Goal: Task Accomplishment & Management: Manage account settings

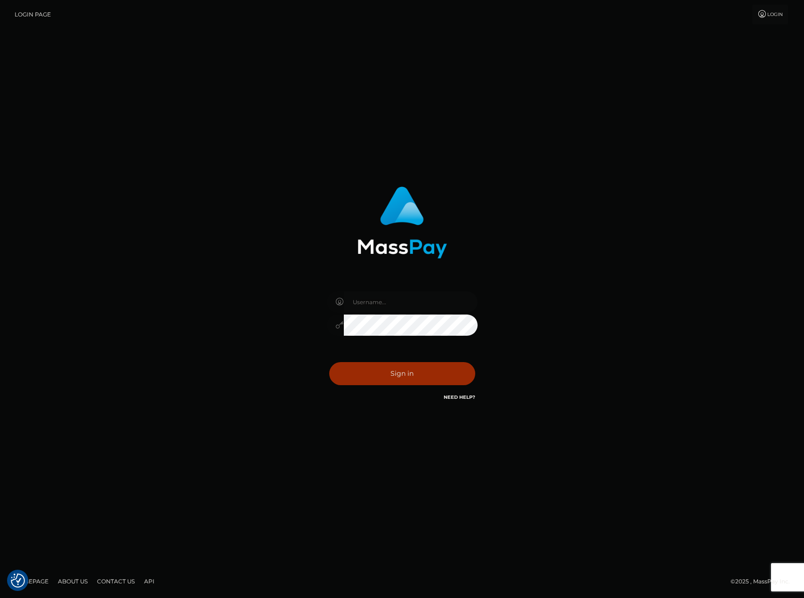
type input "[PERSON_NAME][DOMAIN_NAME]"
click at [412, 372] on button "Sign in" at bounding box center [402, 373] width 146 height 23
type input "carlos.VIP"
click at [429, 380] on button "Sign in" at bounding box center [402, 373] width 146 height 23
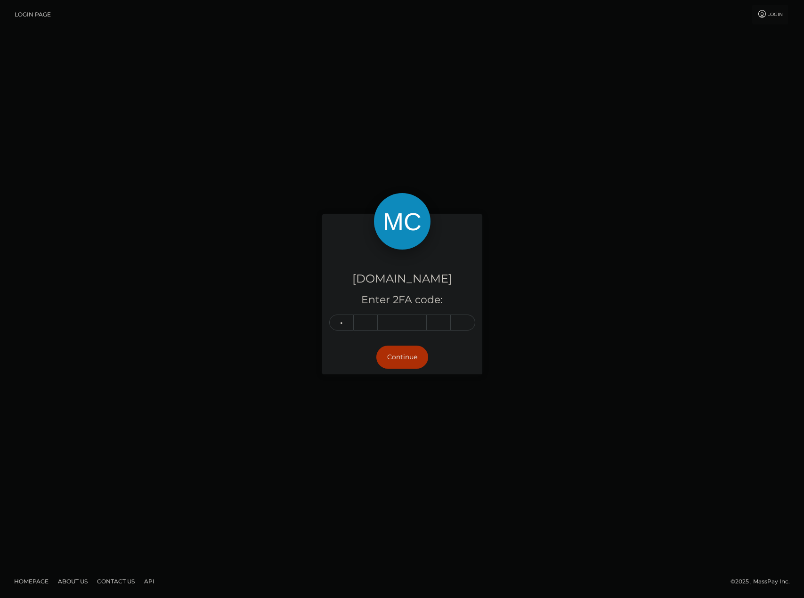
type input "7"
type input "1"
type input "6"
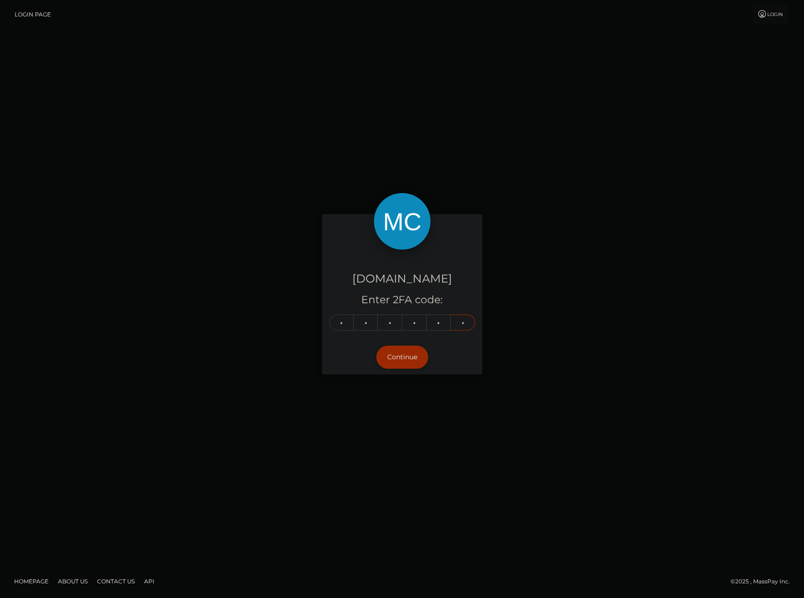
type input "8"
click at [416, 353] on button "Continue" at bounding box center [402, 357] width 52 height 23
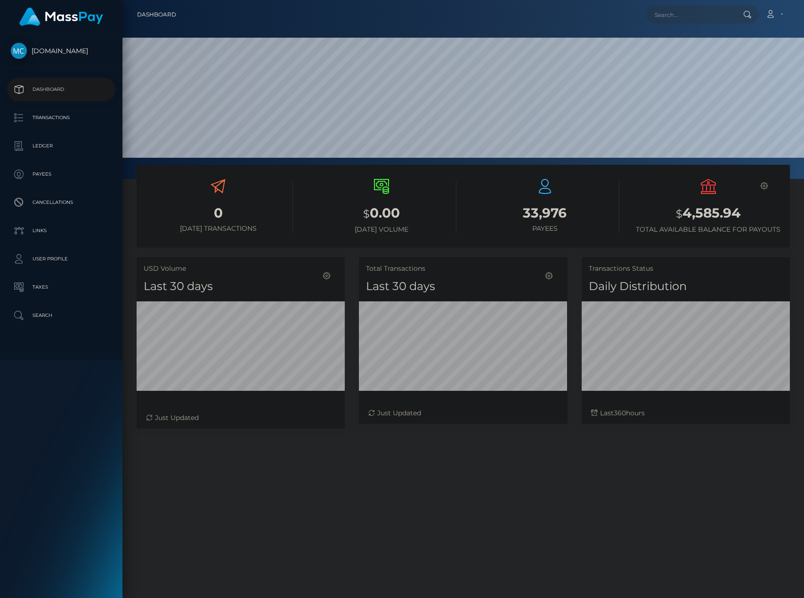
scroll to position [167, 209]
drag, startPoint x: 739, startPoint y: 215, endPoint x: 679, endPoint y: 210, distance: 59.5
click at [679, 210] on h3 "$ 4,585.94" at bounding box center [708, 213] width 149 height 19
copy h3 "4,585.94"
